Goal: Task Accomplishment & Management: Use online tool/utility

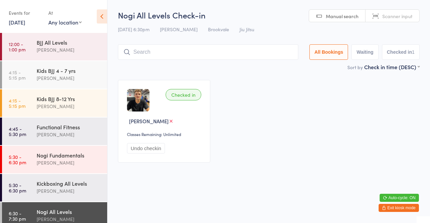
scroll to position [36, 0]
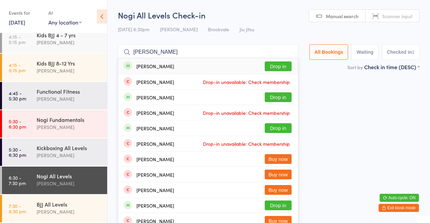
type input "[PERSON_NAME]"
click at [185, 69] on div "[PERSON_NAME] Drop in" at bounding box center [208, 66] width 180 height 15
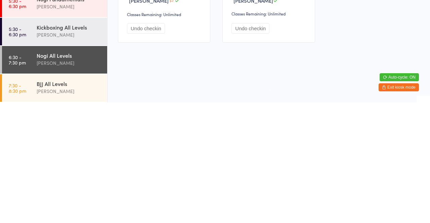
click at [83, 178] on div "Nogi All Levels" at bounding box center [69, 176] width 65 height 7
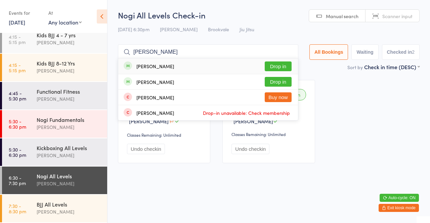
type input "[PERSON_NAME]"
click at [285, 86] on button "Drop in" at bounding box center [278, 82] width 27 height 10
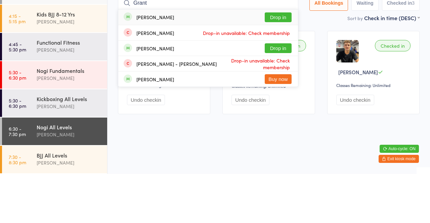
type input "Grant"
click at [283, 62] on button "Drop in" at bounding box center [278, 67] width 27 height 10
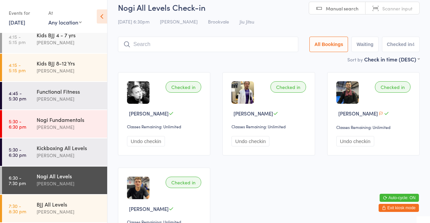
scroll to position [7, 0]
